Goal: Navigation & Orientation: Understand site structure

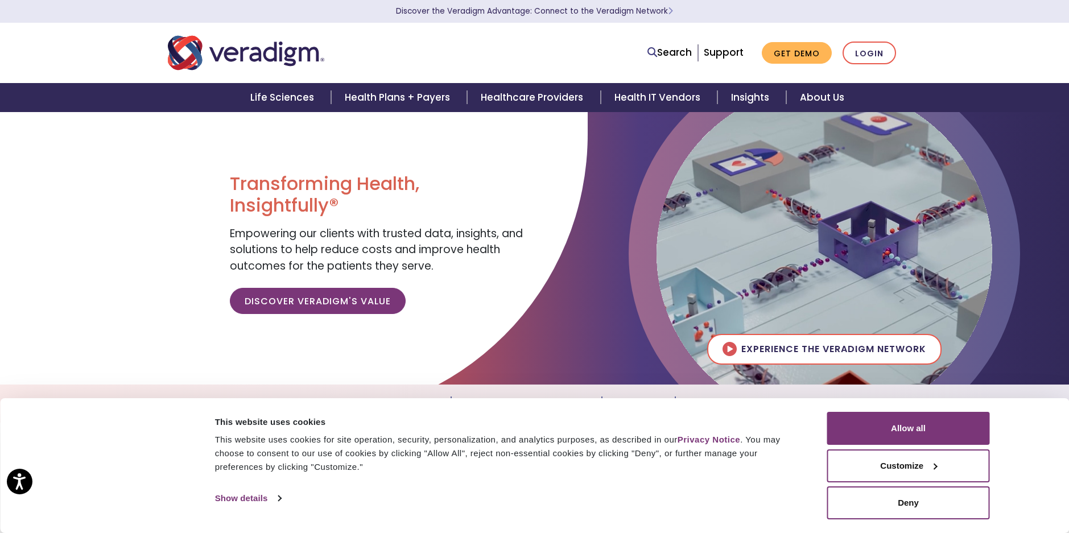
scroll to position [57, 0]
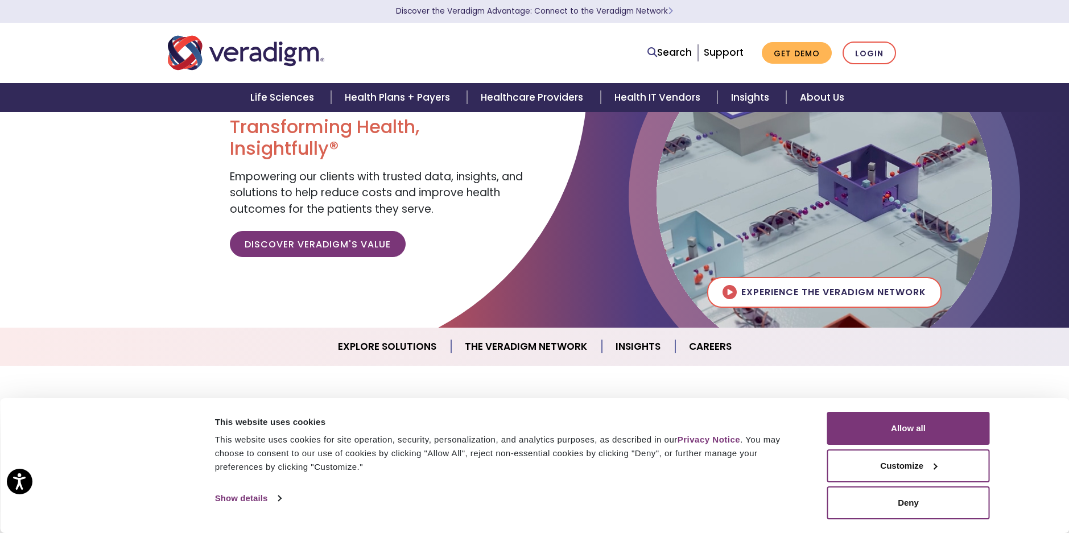
click at [804, 496] on div "Consent Selection Necessary Preferences Statistics Marketing Show details" at bounding box center [513, 498] width 603 height 17
click at [867, 430] on button "Allow all" at bounding box center [908, 428] width 163 height 33
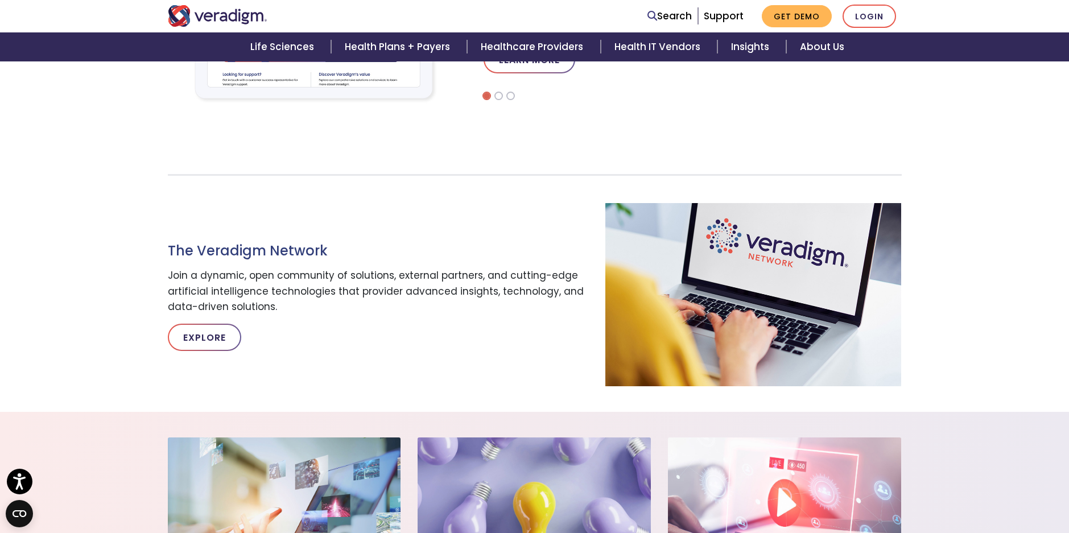
scroll to position [475, 0]
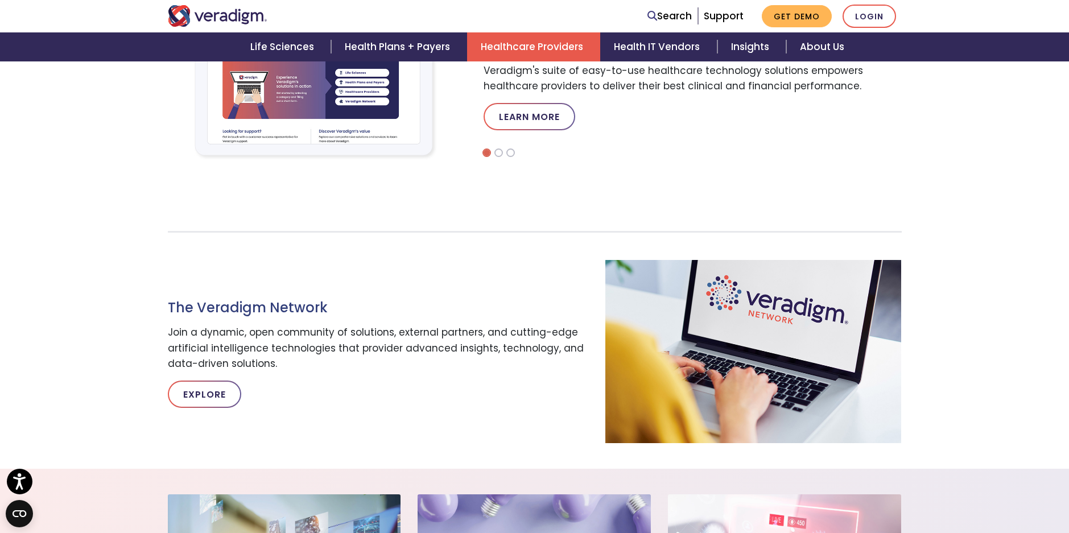
click at [555, 42] on link "Healthcare Providers" at bounding box center [533, 46] width 133 height 29
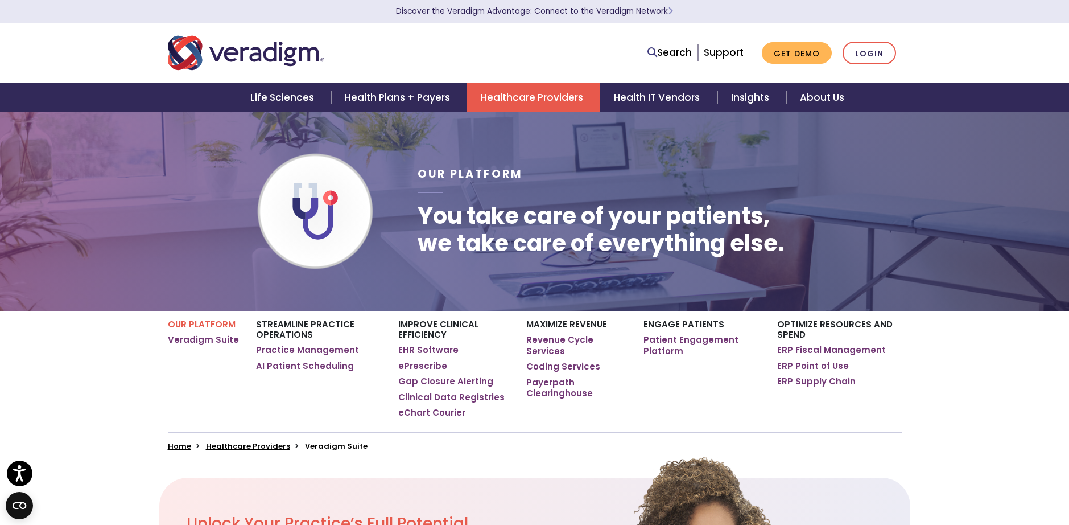
click at [333, 350] on link "Practice Management" at bounding box center [307, 349] width 103 height 11
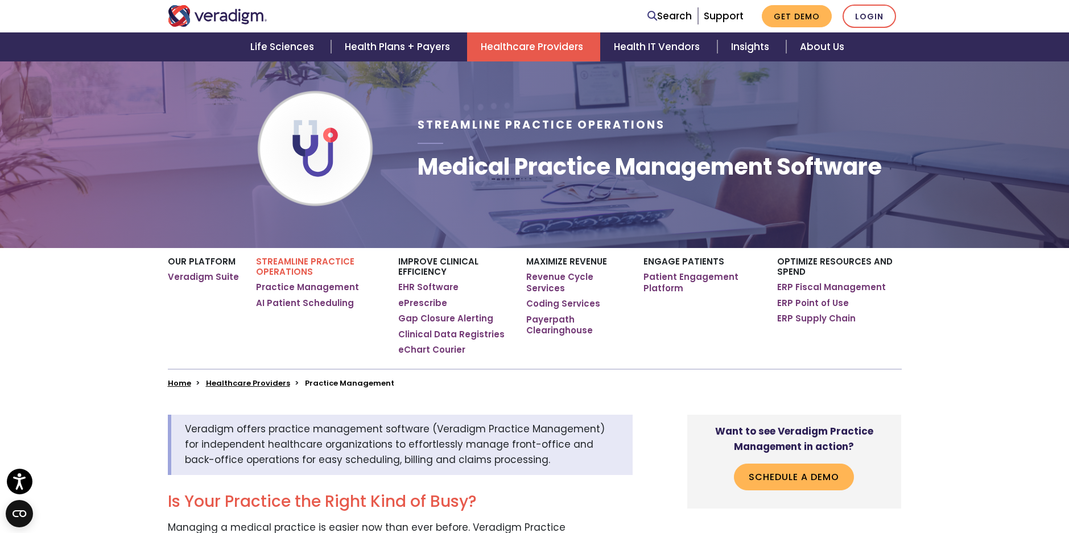
scroll to position [57, 0]
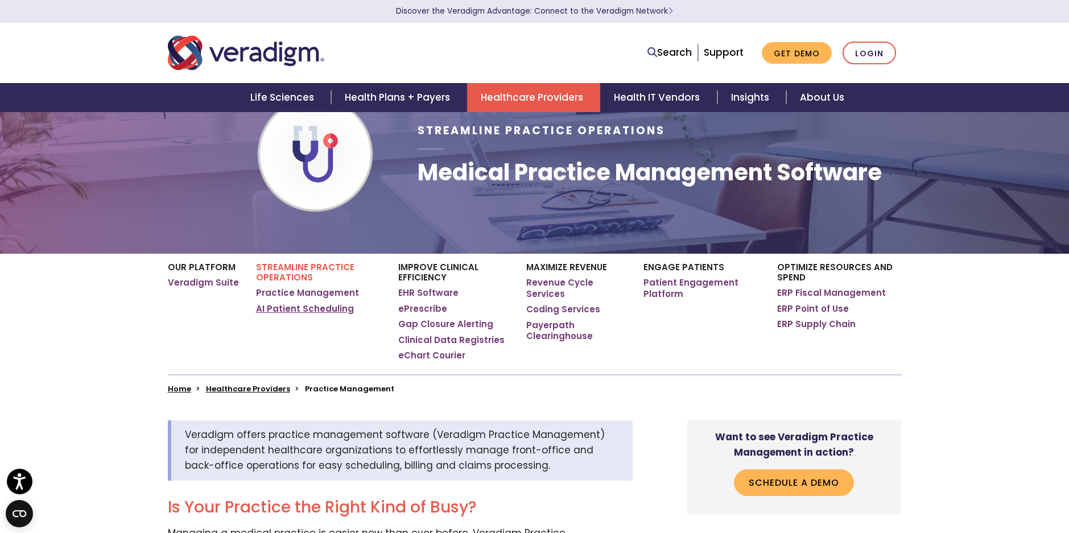
click at [327, 309] on link "AI Patient Scheduling" at bounding box center [305, 308] width 98 height 11
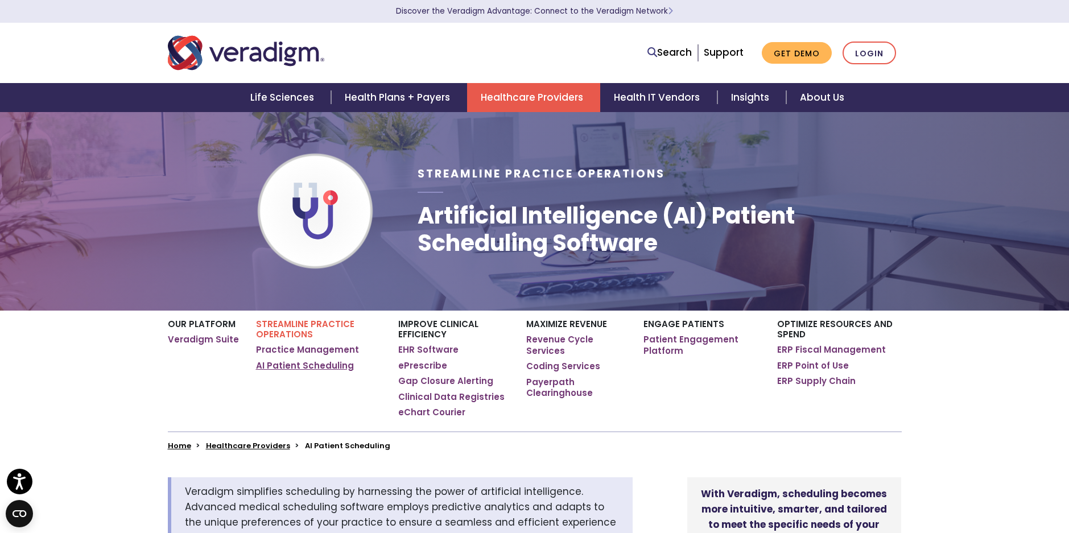
click at [339, 368] on link "AI Patient Scheduling" at bounding box center [305, 365] width 98 height 11
click at [330, 365] on link "AI Patient Scheduling" at bounding box center [305, 365] width 98 height 11
click at [806, 351] on link "ERP Fiscal Management" at bounding box center [831, 349] width 109 height 11
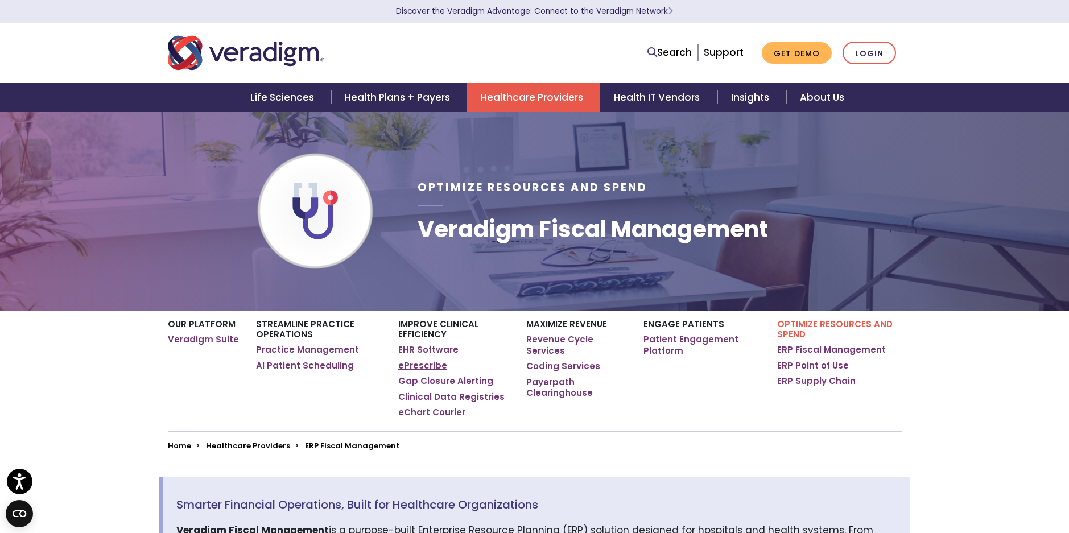
click at [432, 369] on link "ePrescribe" at bounding box center [422, 365] width 49 height 11
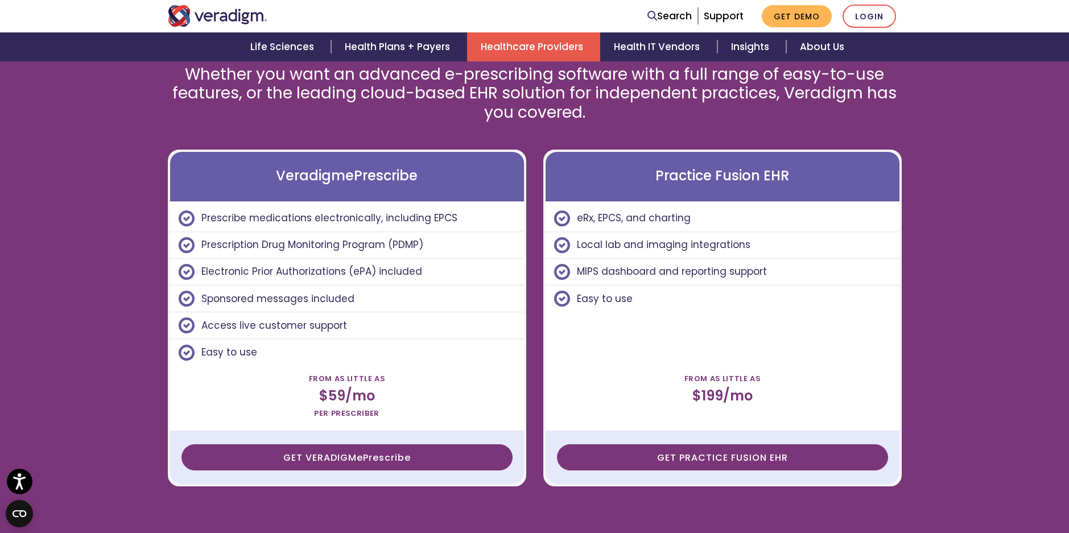
scroll to position [3072, 0]
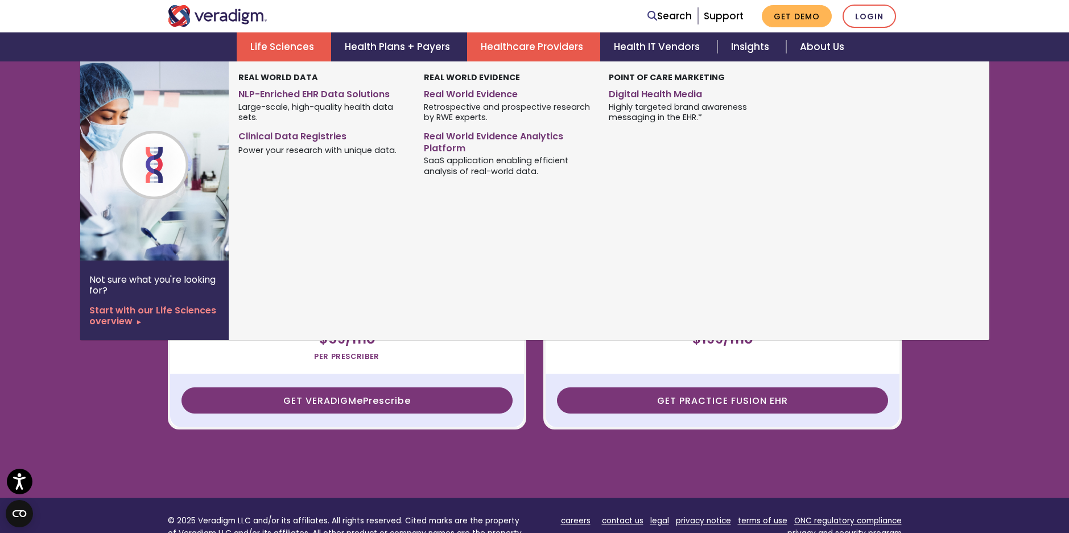
click at [305, 54] on link "Life Sciences" at bounding box center [284, 46] width 94 height 29
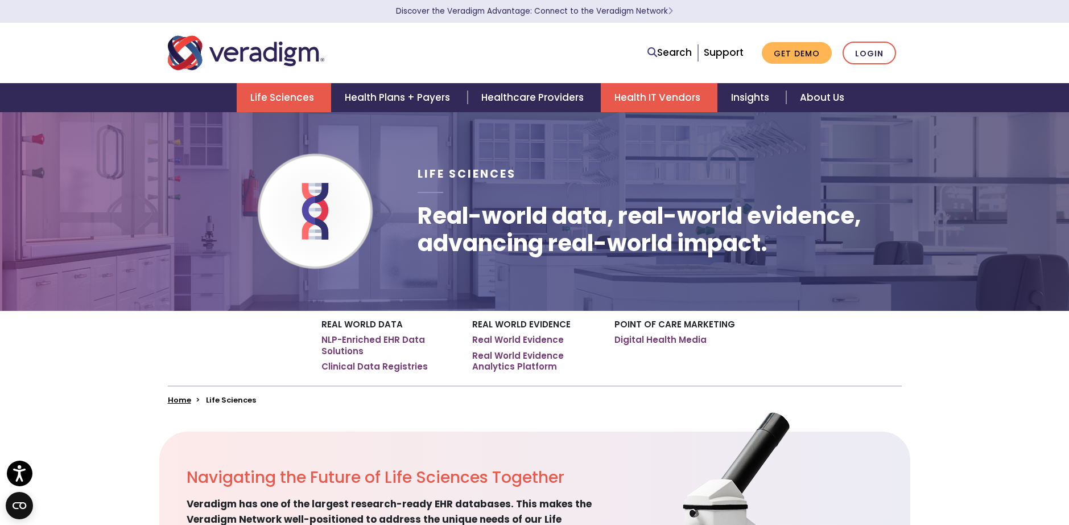
click at [678, 106] on link "Health IT Vendors" at bounding box center [659, 97] width 117 height 29
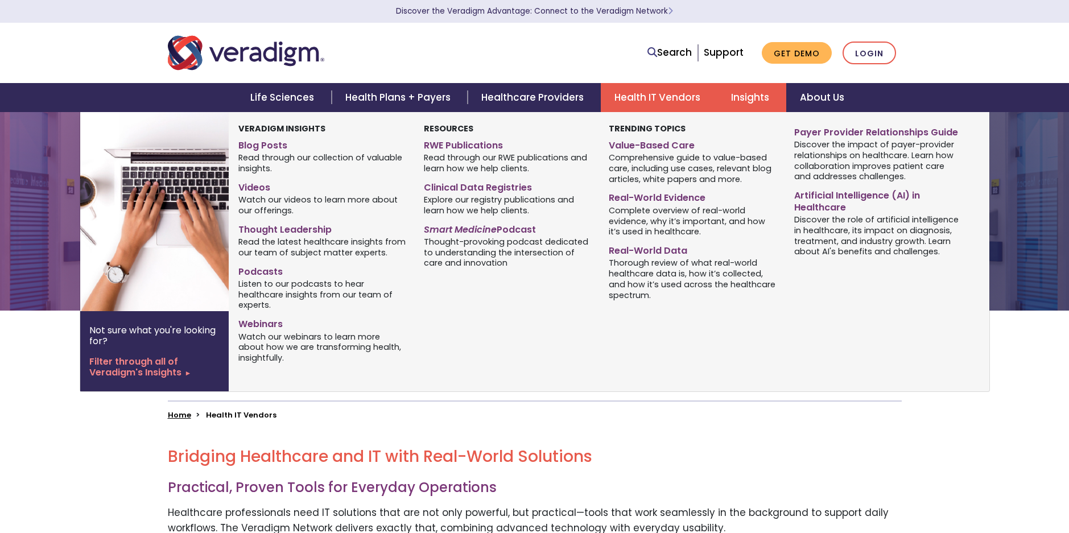
click at [749, 102] on link "Insights" at bounding box center [751, 97] width 69 height 29
